Goal: Navigation & Orientation: Find specific page/section

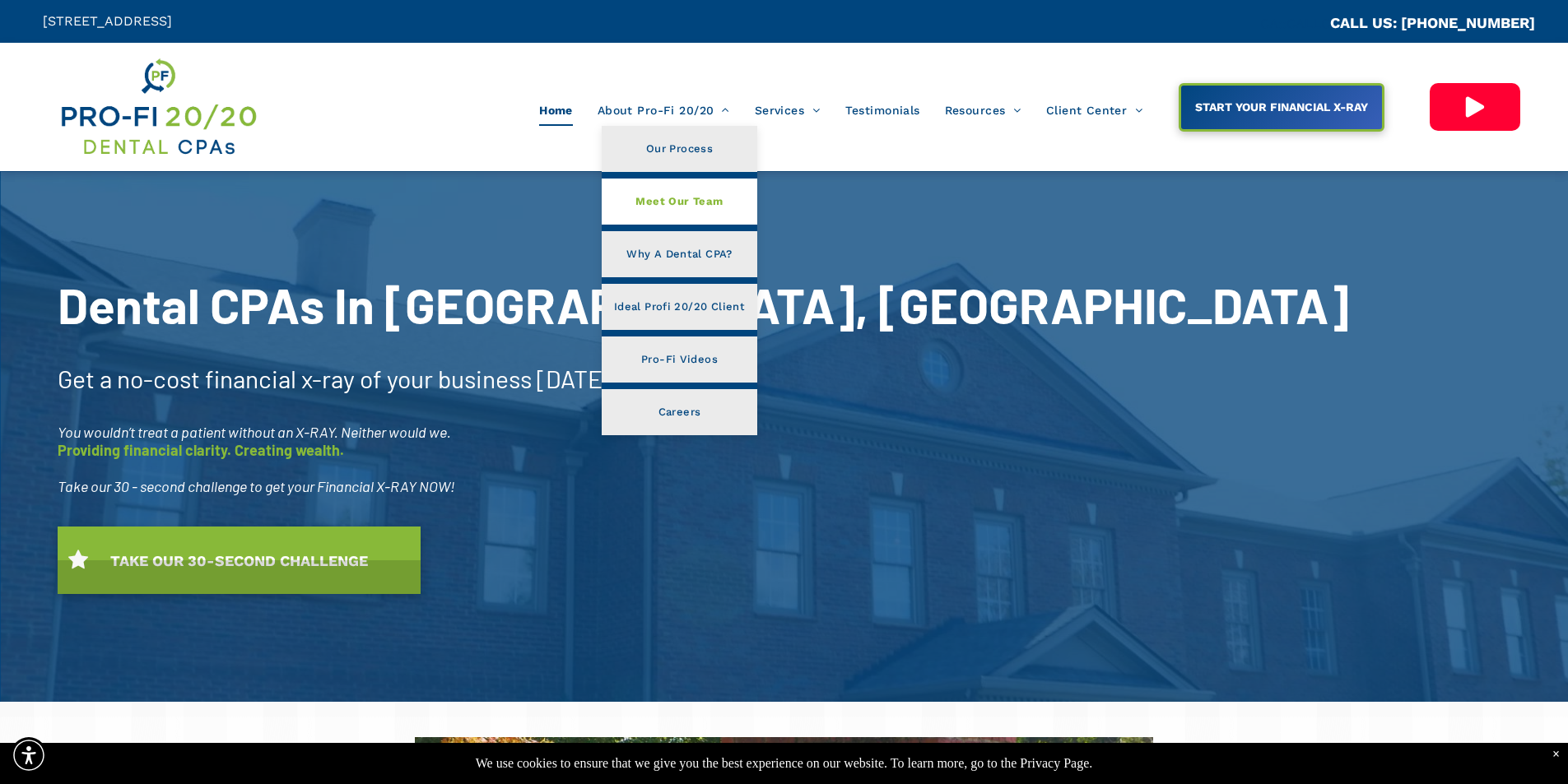
click at [685, 196] on span "Meet Our Team" at bounding box center [679, 202] width 87 height 22
click at [688, 198] on span "Meet Our Team" at bounding box center [679, 202] width 87 height 22
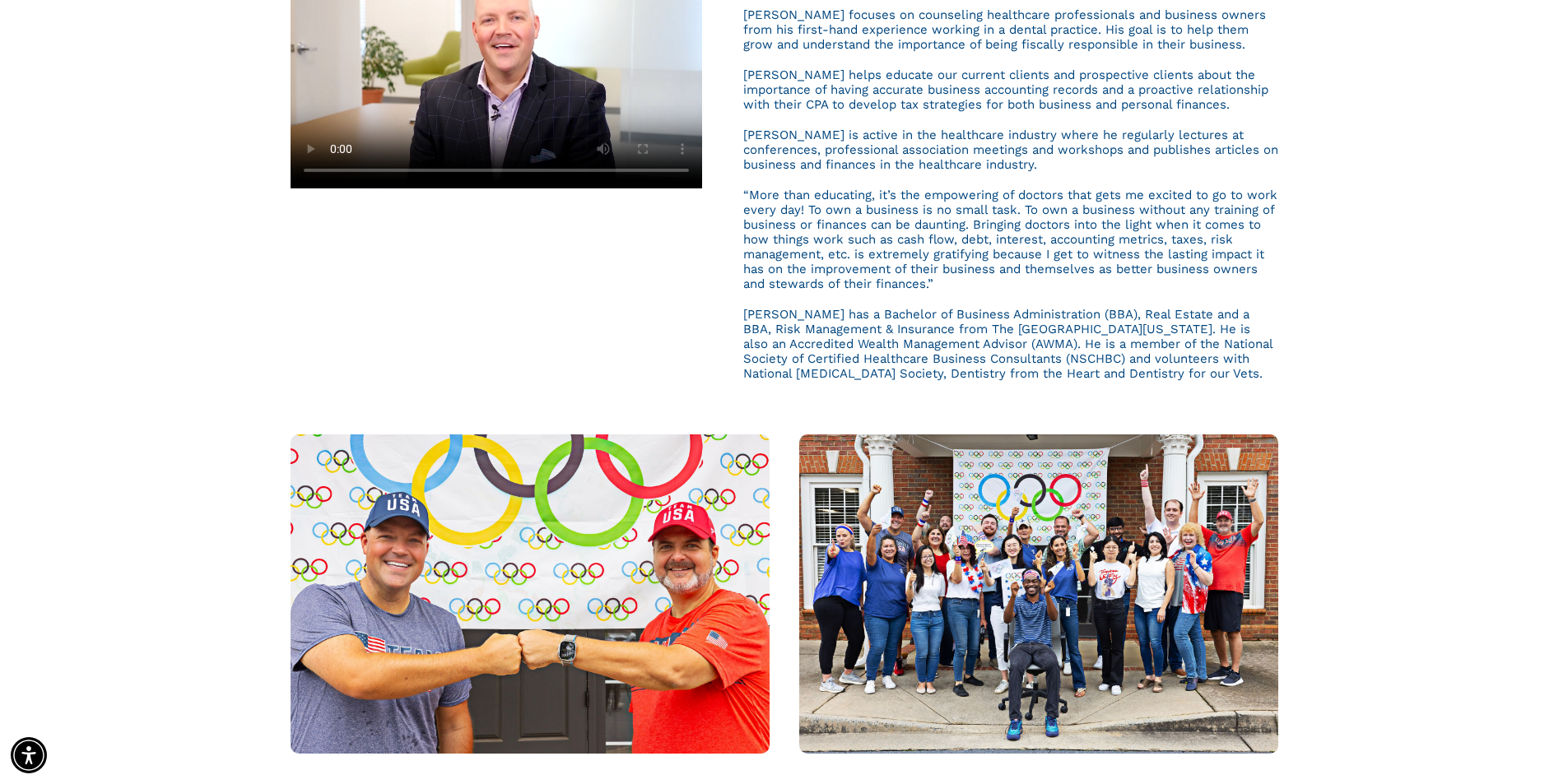
scroll to position [878, 0]
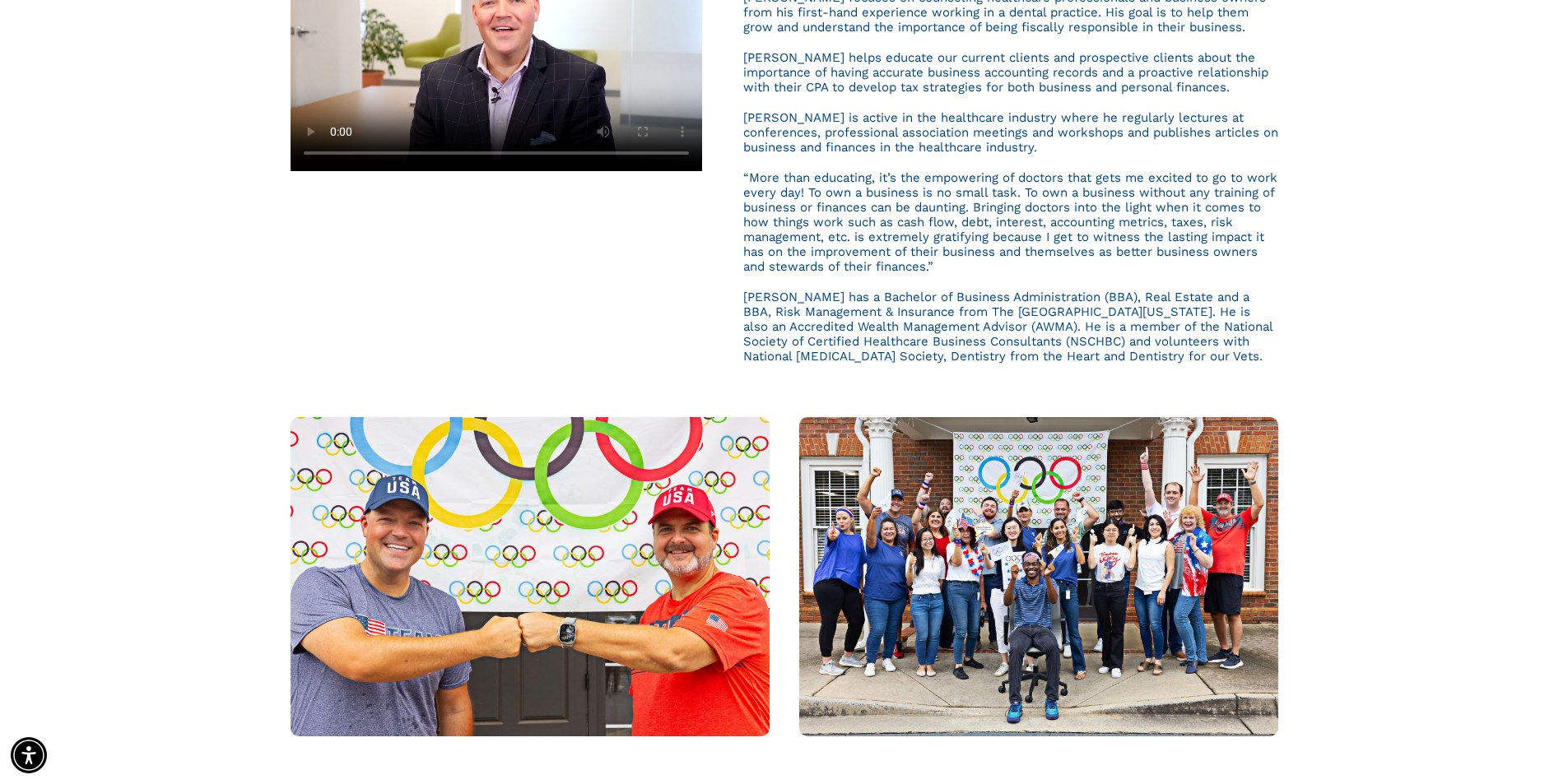
click at [1393, 525] on div at bounding box center [784, 576] width 1568 height 344
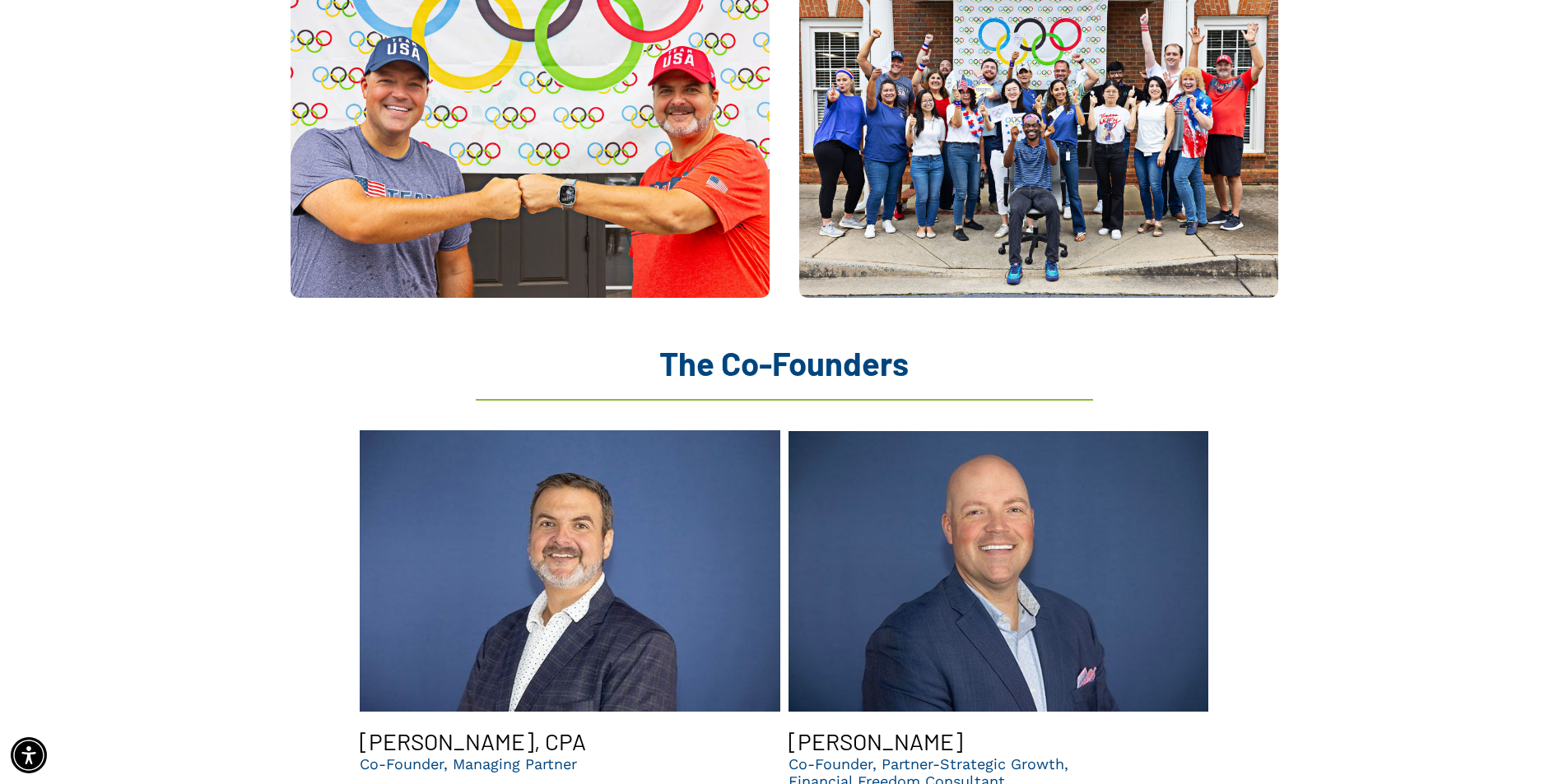
scroll to position [1754, 0]
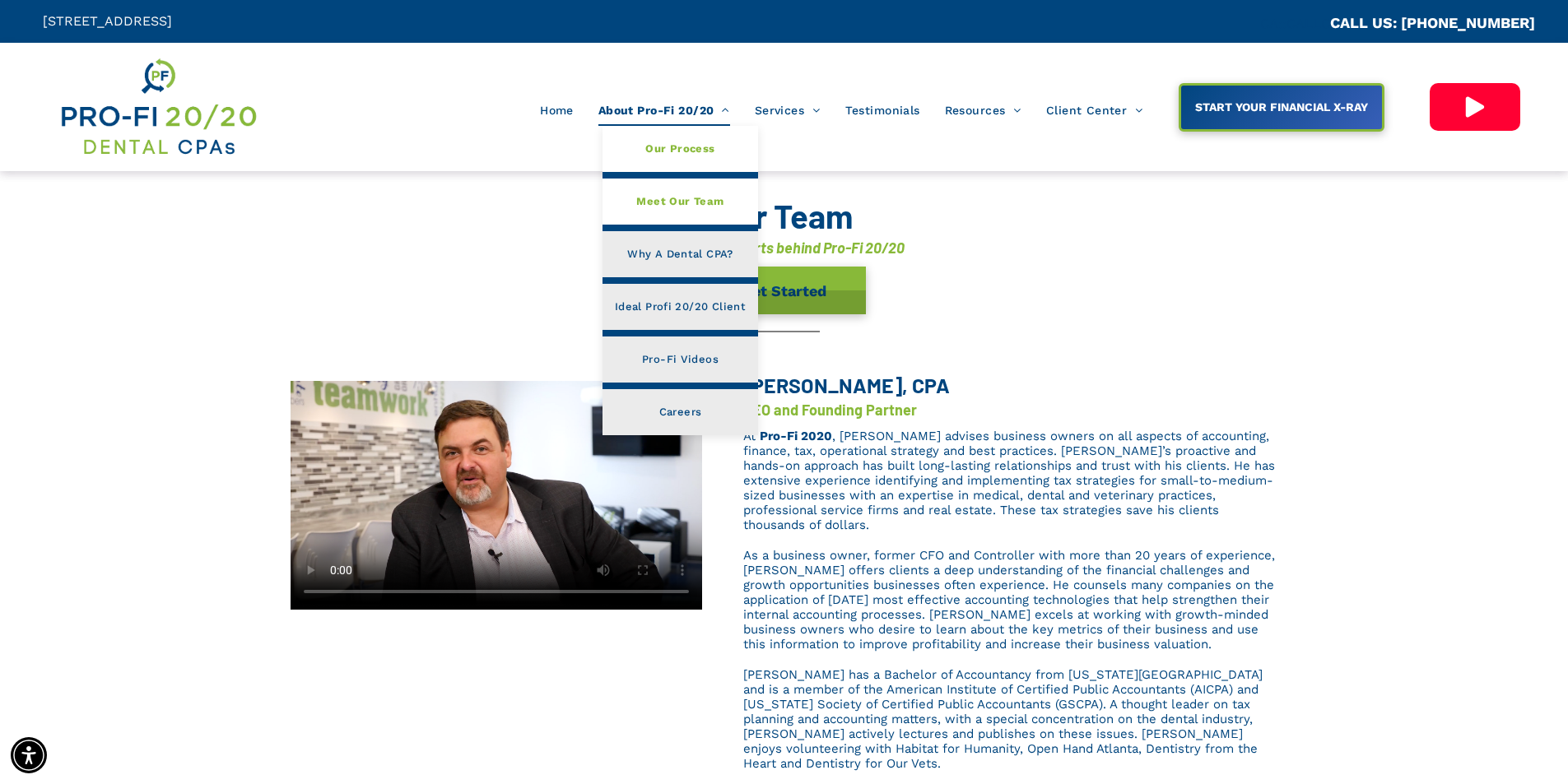
click at [670, 148] on span "Our Process" at bounding box center [680, 149] width 69 height 22
